Goal: Information Seeking & Learning: Check status

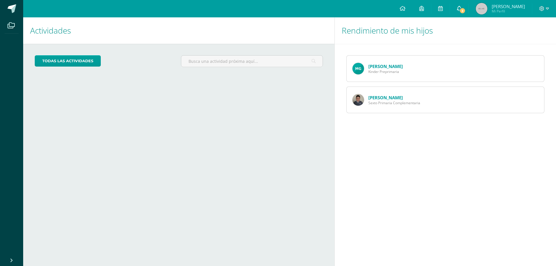
click at [462, 8] on link "3" at bounding box center [459, 8] width 19 height 17
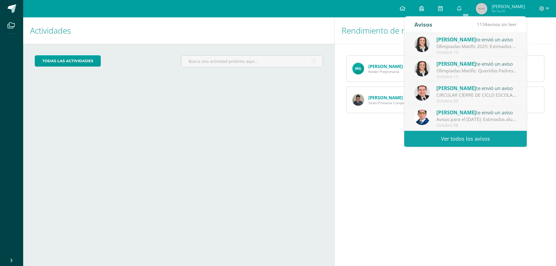
click at [478, 178] on div "Rendimiento de mis hijos María Gomez Kinder Preprimaria Marcos Gomez Sexto Prim…" at bounding box center [446, 141] width 224 height 249
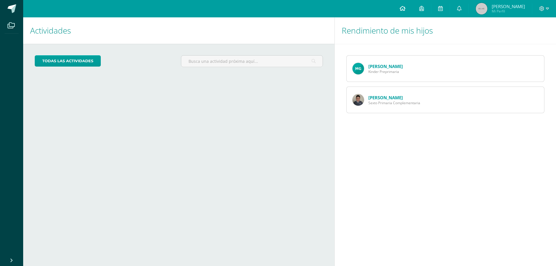
click at [405, 8] on icon at bounding box center [402, 8] width 6 height 5
click at [380, 66] on link "María Gomez" at bounding box center [385, 66] width 34 height 6
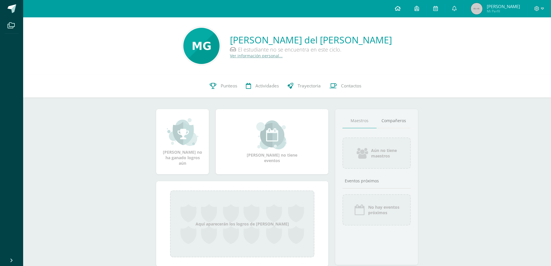
click at [401, 6] on icon at bounding box center [398, 8] width 6 height 5
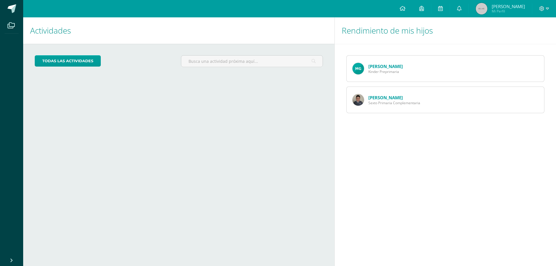
click at [376, 96] on link "Marcos Gomez" at bounding box center [385, 98] width 34 height 6
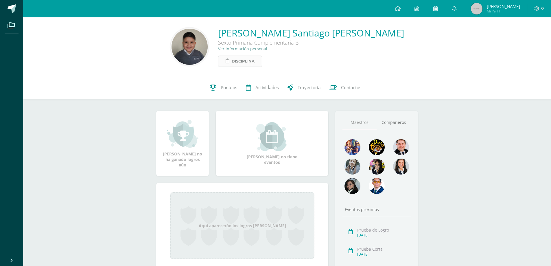
click at [254, 58] on link "Disciplina" at bounding box center [240, 61] width 44 height 11
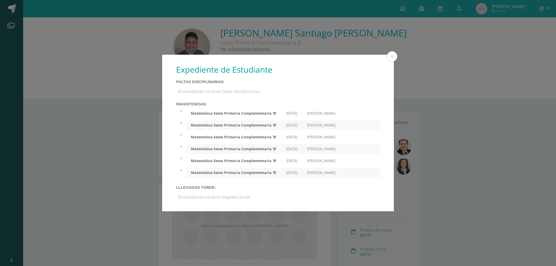
click at [246, 111] on div "Matemática Sexto Primaria Complementaria 'B'" at bounding box center [233, 113] width 95 height 5
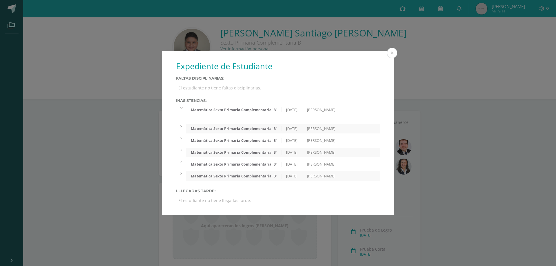
click at [254, 109] on div "Matemática Sexto Primaria Complementaria 'B'" at bounding box center [233, 109] width 95 height 5
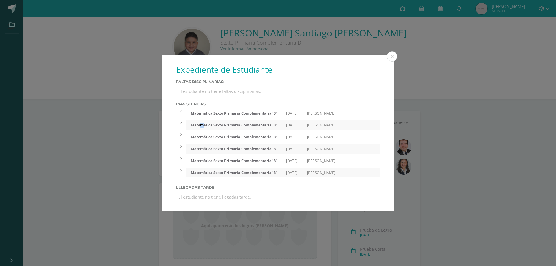
click at [202, 126] on div "Matemática Sexto Primaria Complementaria 'B'" at bounding box center [233, 125] width 95 height 5
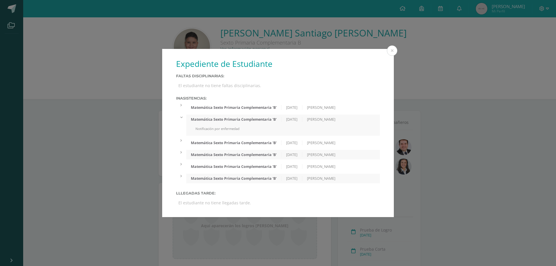
click at [218, 120] on div "Matemática Sexto Primaria Complementaria 'B'" at bounding box center [233, 119] width 95 height 5
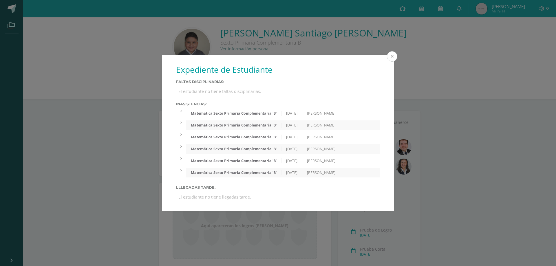
click at [391, 54] on button at bounding box center [392, 56] width 10 height 10
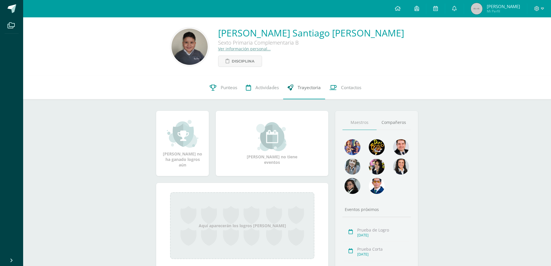
click at [306, 89] on span "Trayectoria" at bounding box center [309, 88] width 23 height 6
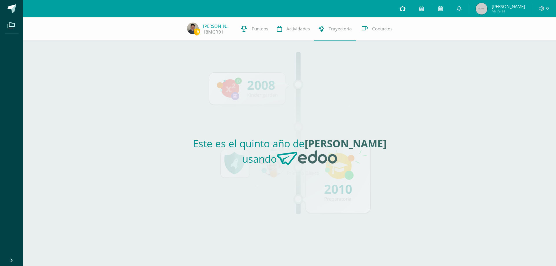
click at [405, 9] on icon at bounding box center [402, 8] width 6 height 5
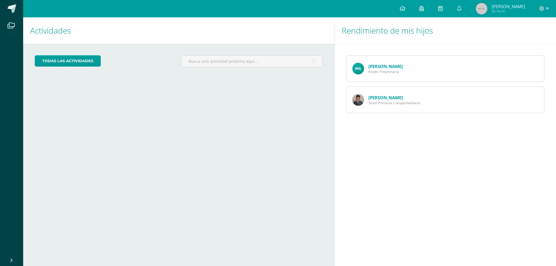
click at [460, 198] on div "Rendimiento de mis hijos María Gomez Kinder Preprimaria Marcos Gomez Sexto Prim…" at bounding box center [446, 141] width 224 height 249
